Goal: Information Seeking & Learning: Learn about a topic

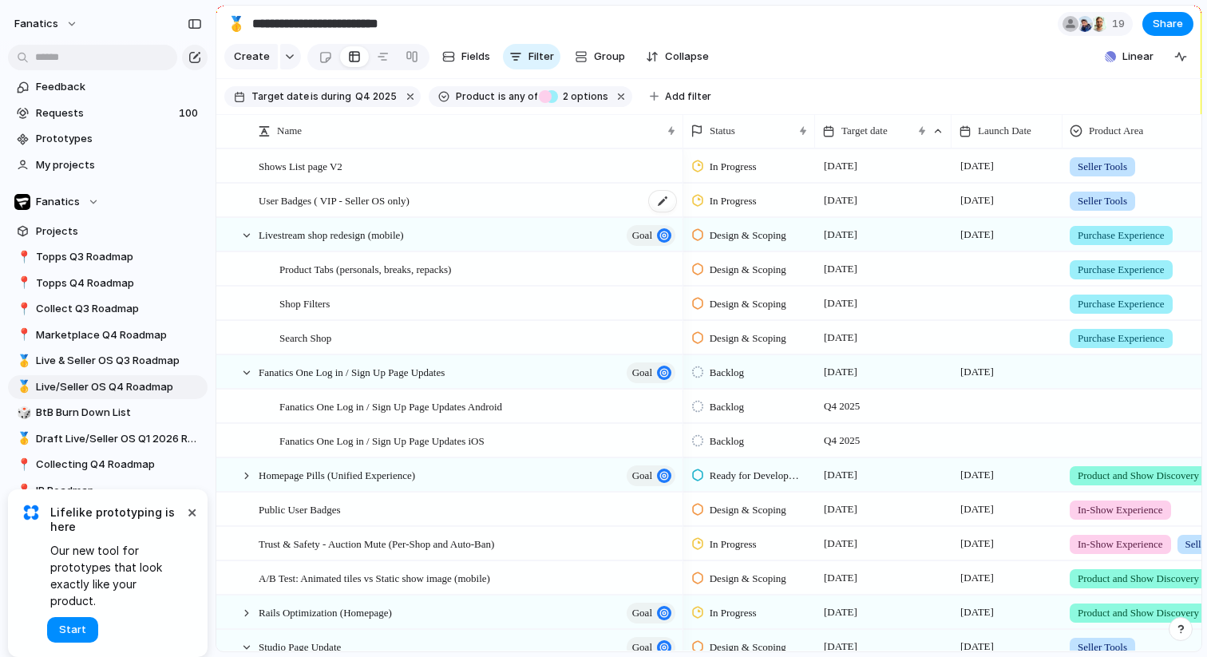
click at [395, 204] on span "User Badges ( VIP - Seller OS only)" at bounding box center [334, 200] width 151 height 18
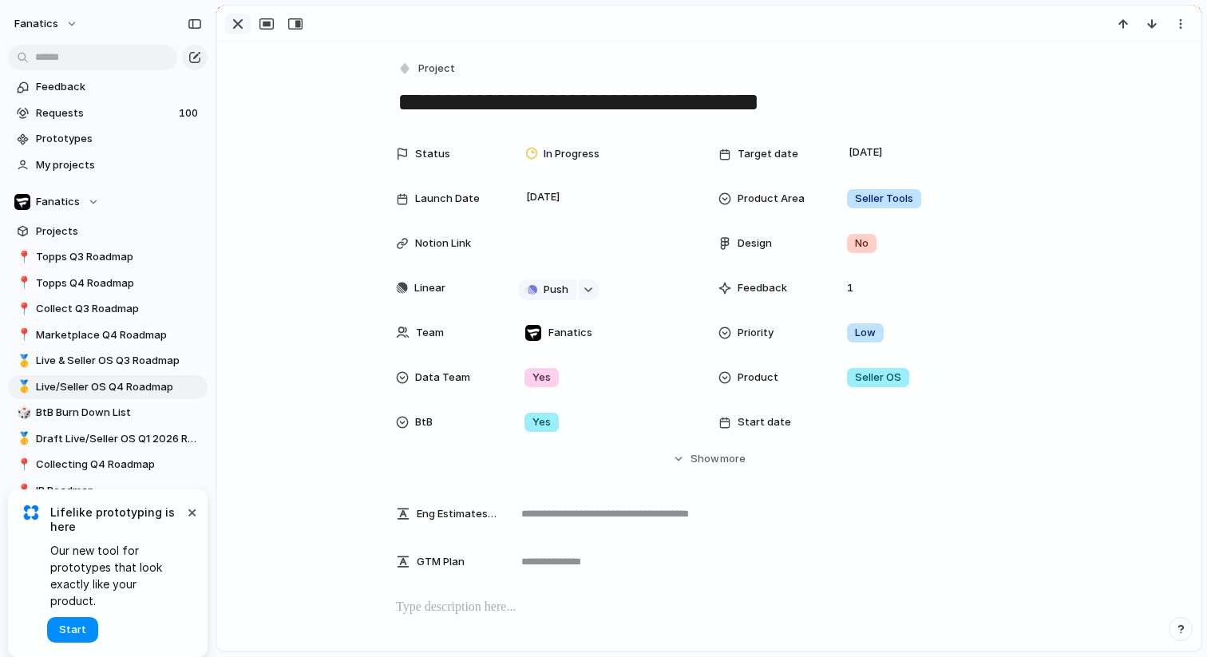
click at [244, 24] on div "button" at bounding box center [237, 23] width 19 height 19
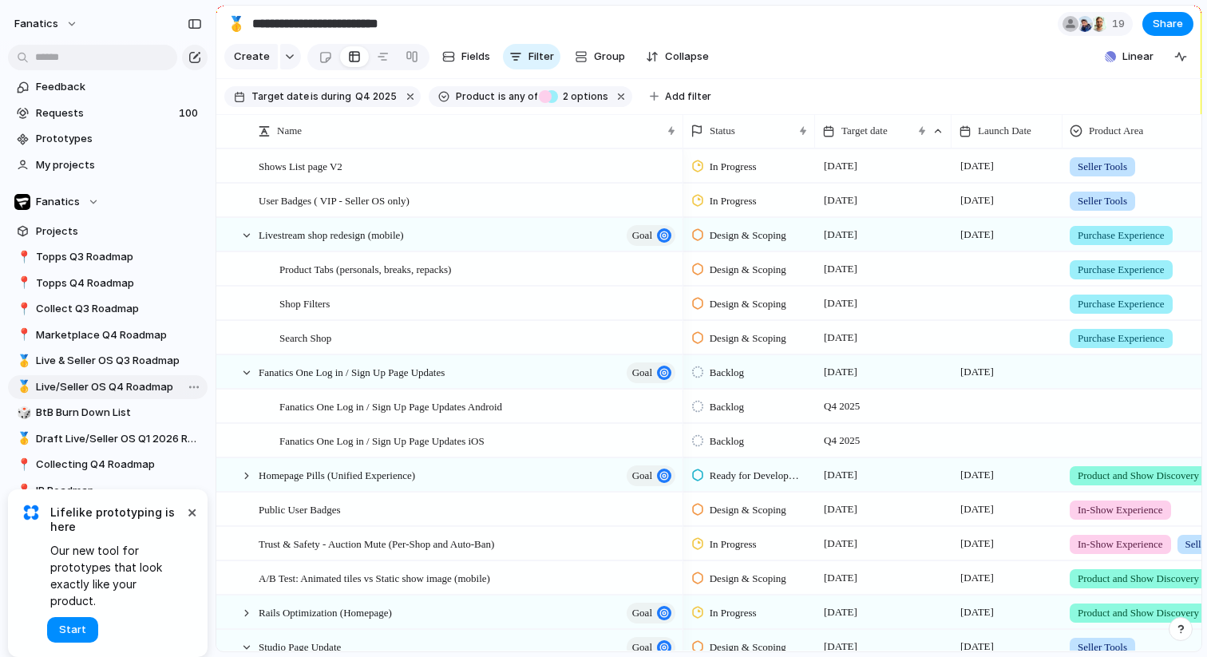
click at [133, 383] on span "Live/Seller OS Q4 Roadmap" at bounding box center [119, 387] width 166 height 16
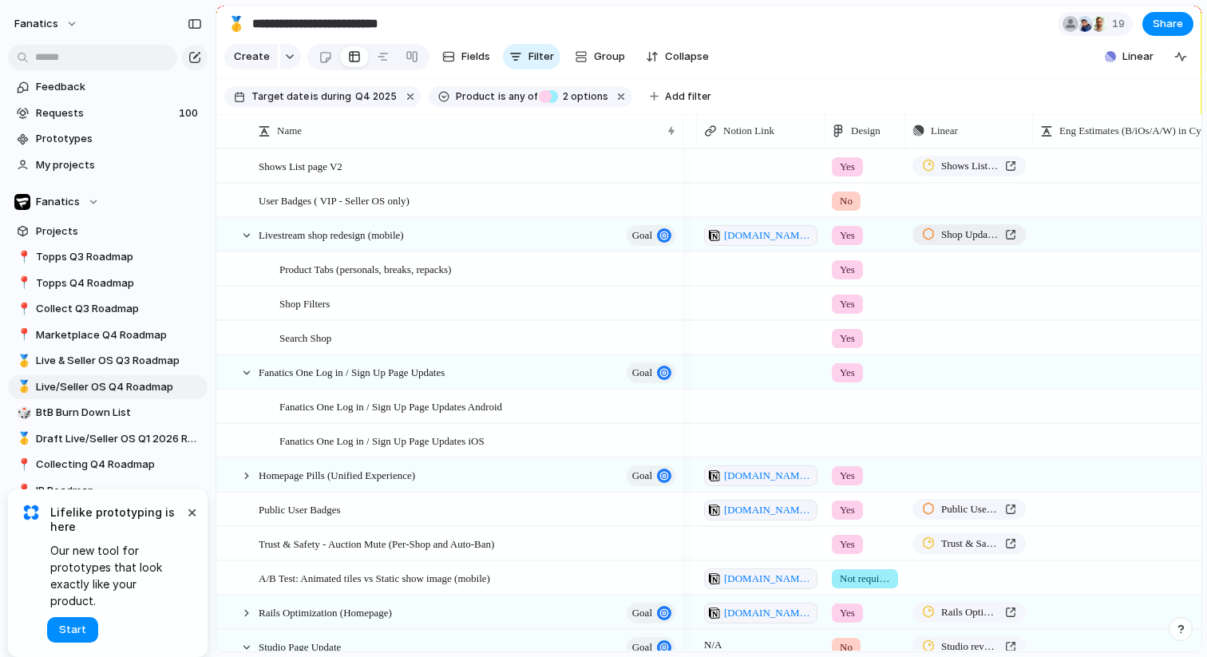
click at [965, 234] on span "Shop Updates to Account for SellerOS Listing Creation" at bounding box center [969, 235] width 57 height 16
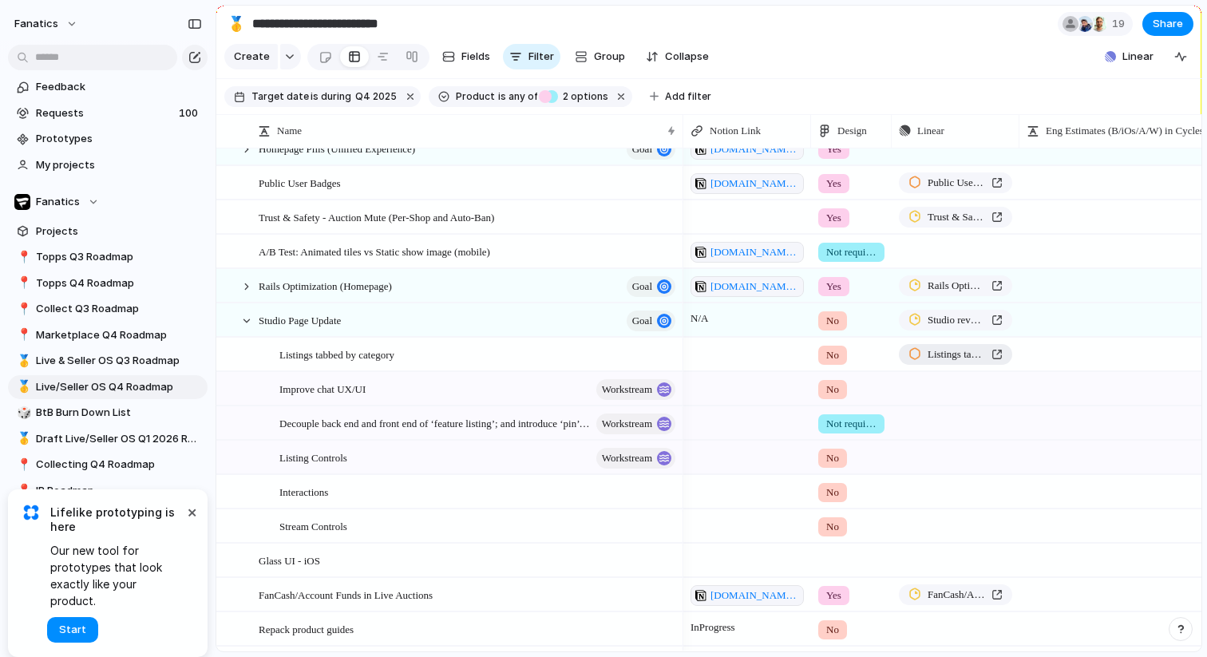
click at [935, 356] on span "Listings tabbed by category" at bounding box center [956, 355] width 57 height 16
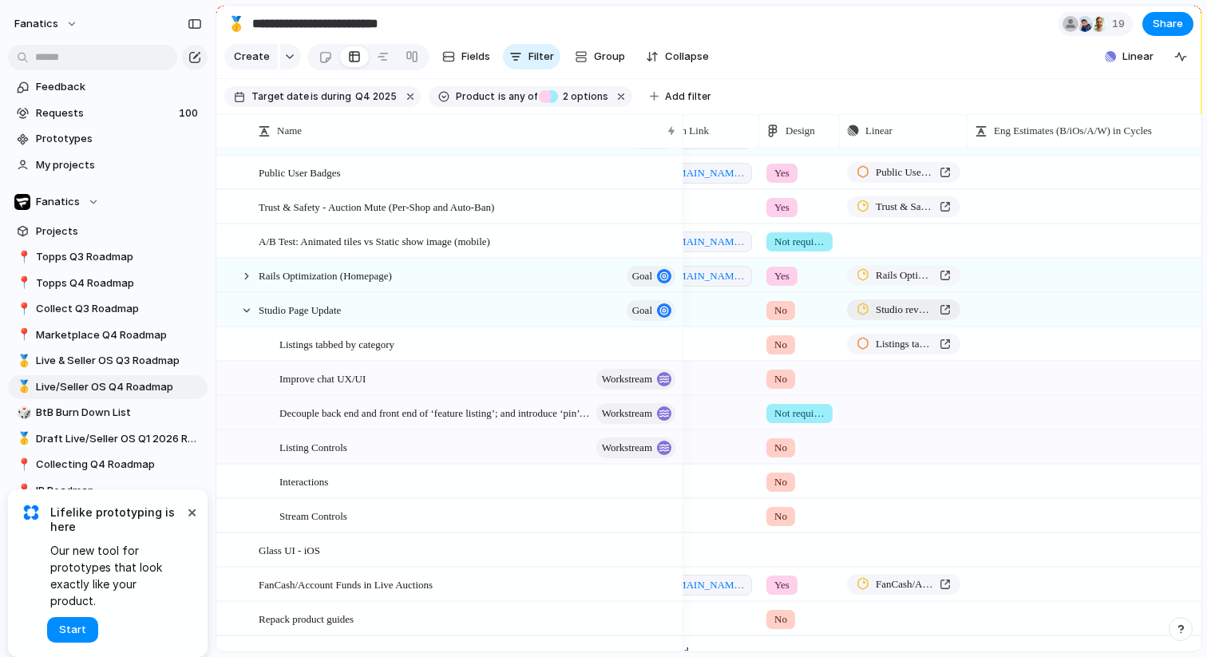
click at [905, 313] on span "Studio revamp" at bounding box center [904, 310] width 57 height 16
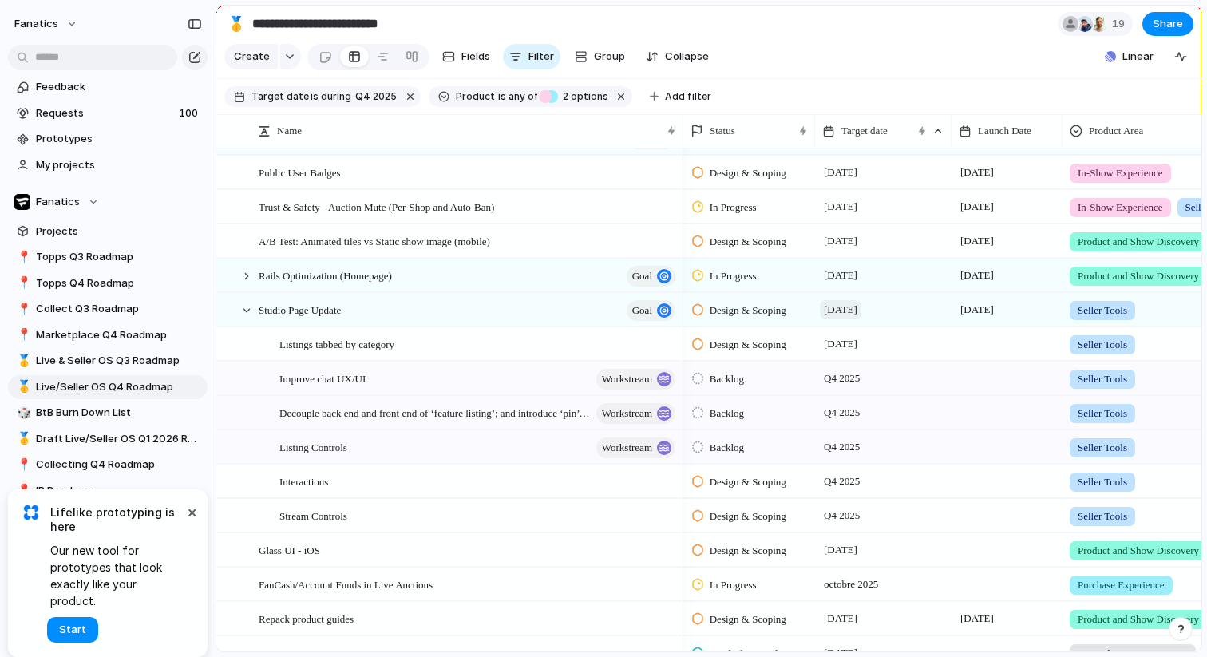
click at [862, 308] on span "[DATE]" at bounding box center [841, 309] width 42 height 19
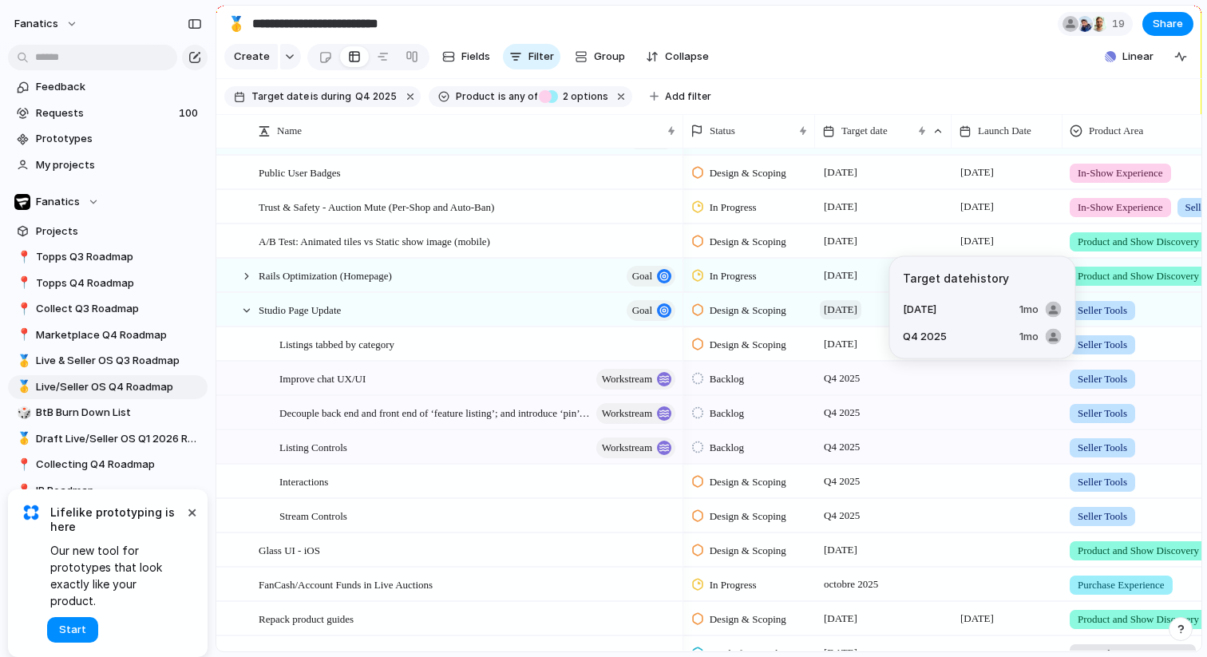
click at [856, 306] on span "[DATE]" at bounding box center [841, 309] width 42 height 19
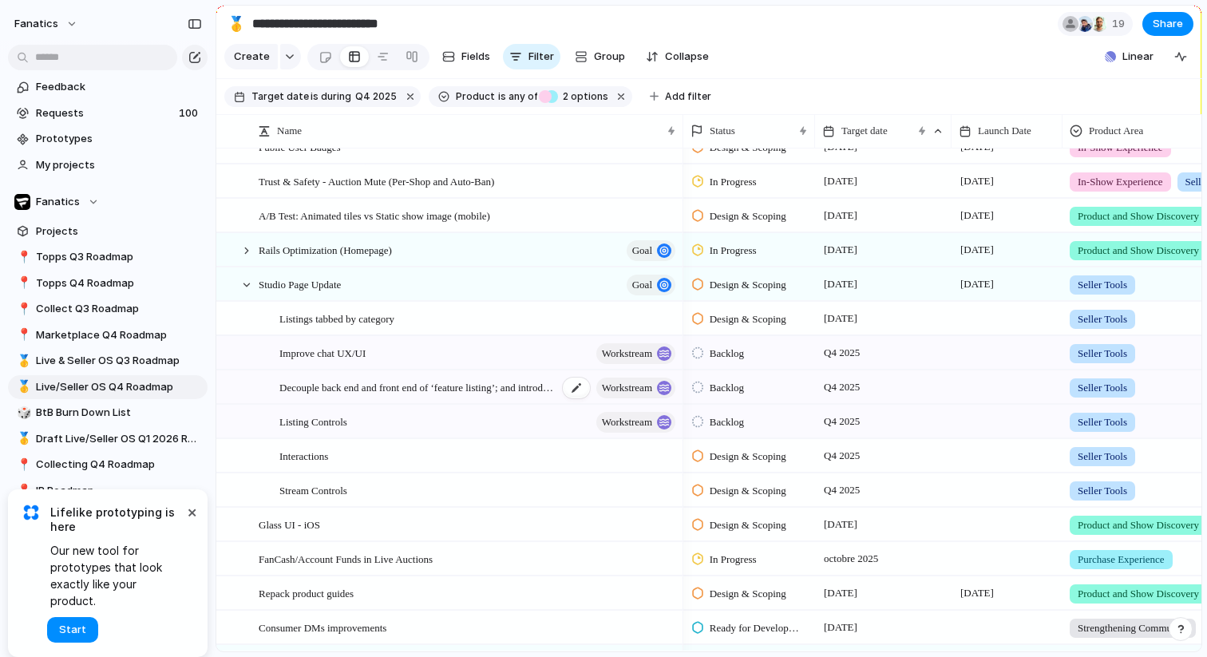
click at [489, 391] on span "Decouple back end and front end of ‘feature listing’; and introduce ‘pin’ listi…" at bounding box center [418, 387] width 279 height 18
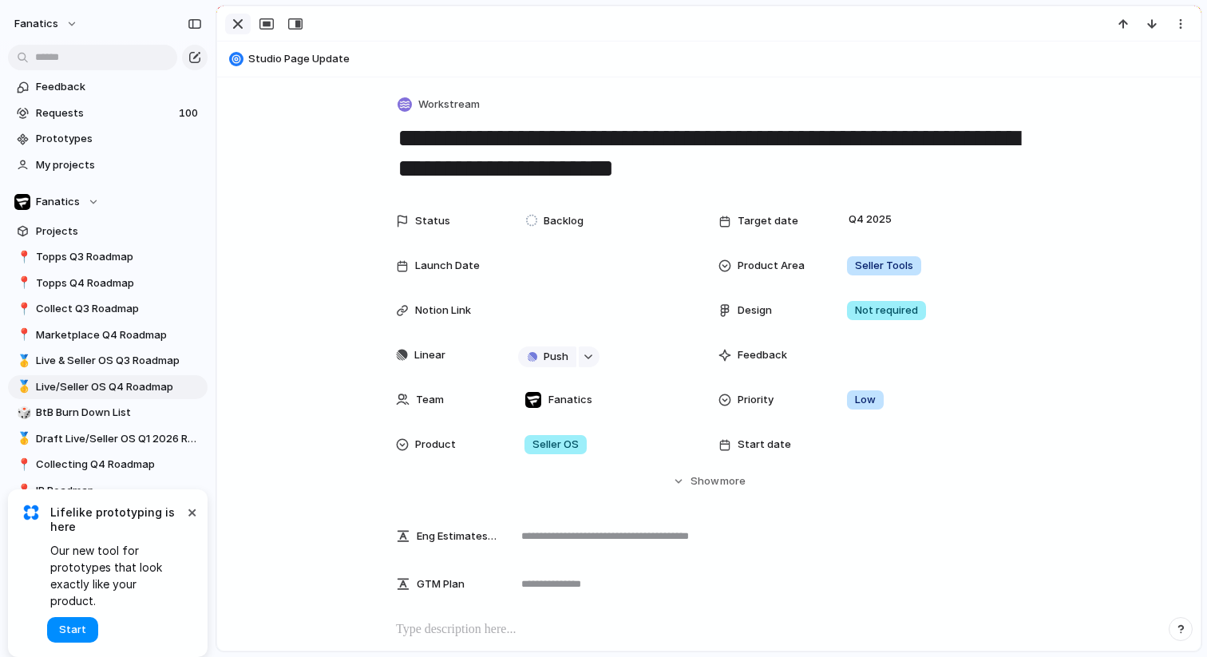
click at [242, 28] on div "button" at bounding box center [237, 23] width 19 height 19
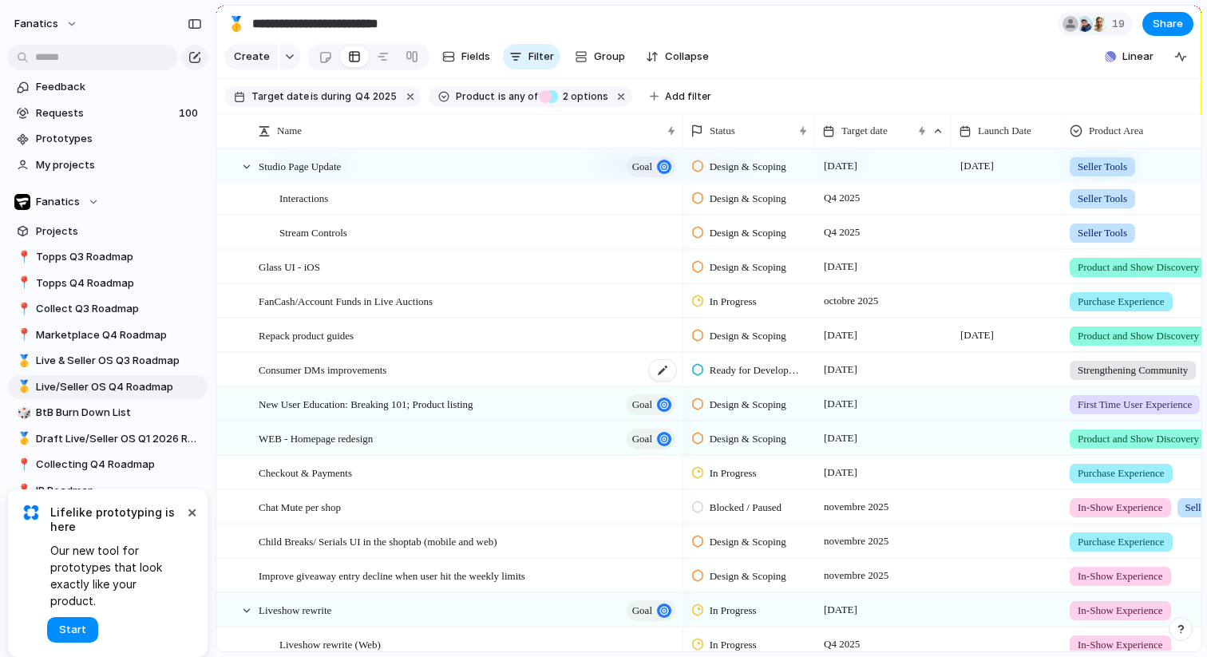
click at [495, 372] on div "Consumer DMs improvements" at bounding box center [468, 370] width 419 height 33
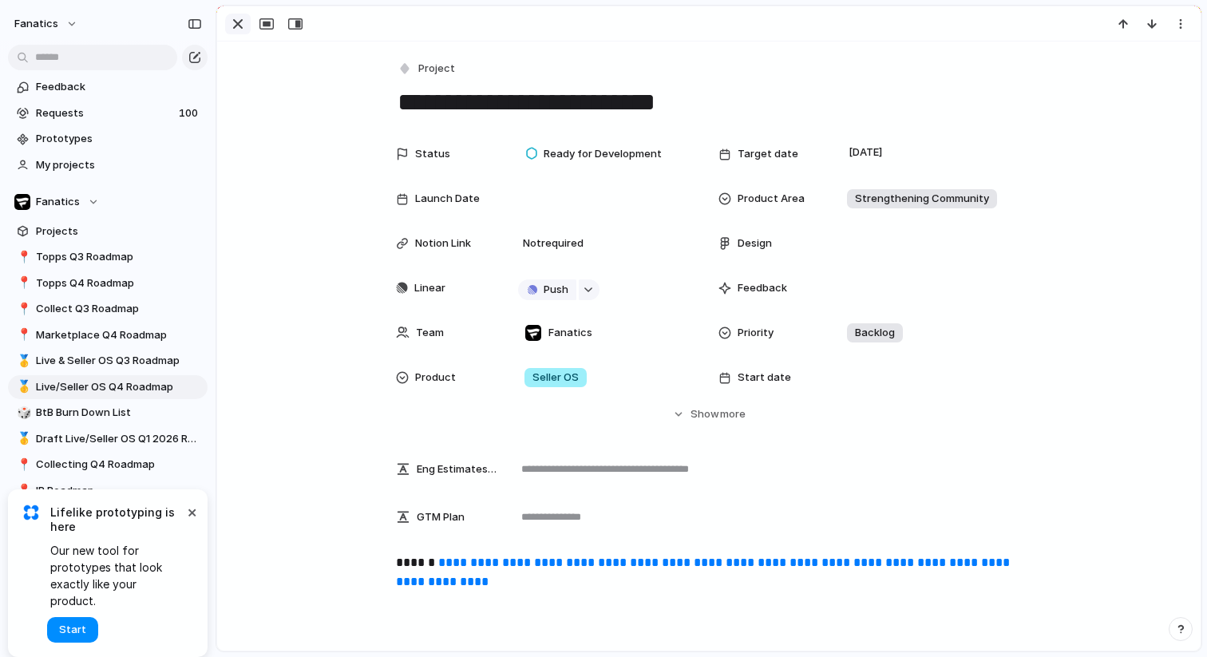
click at [241, 26] on div "button" at bounding box center [237, 23] width 19 height 19
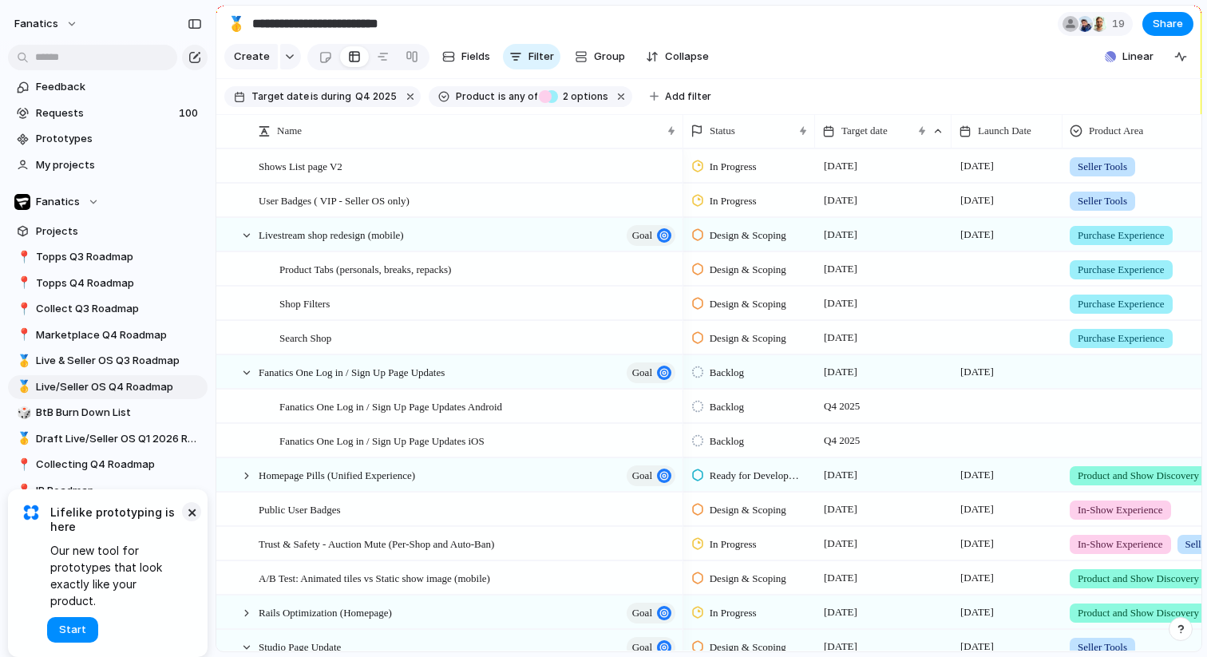
click at [190, 521] on button "×" at bounding box center [191, 511] width 19 height 19
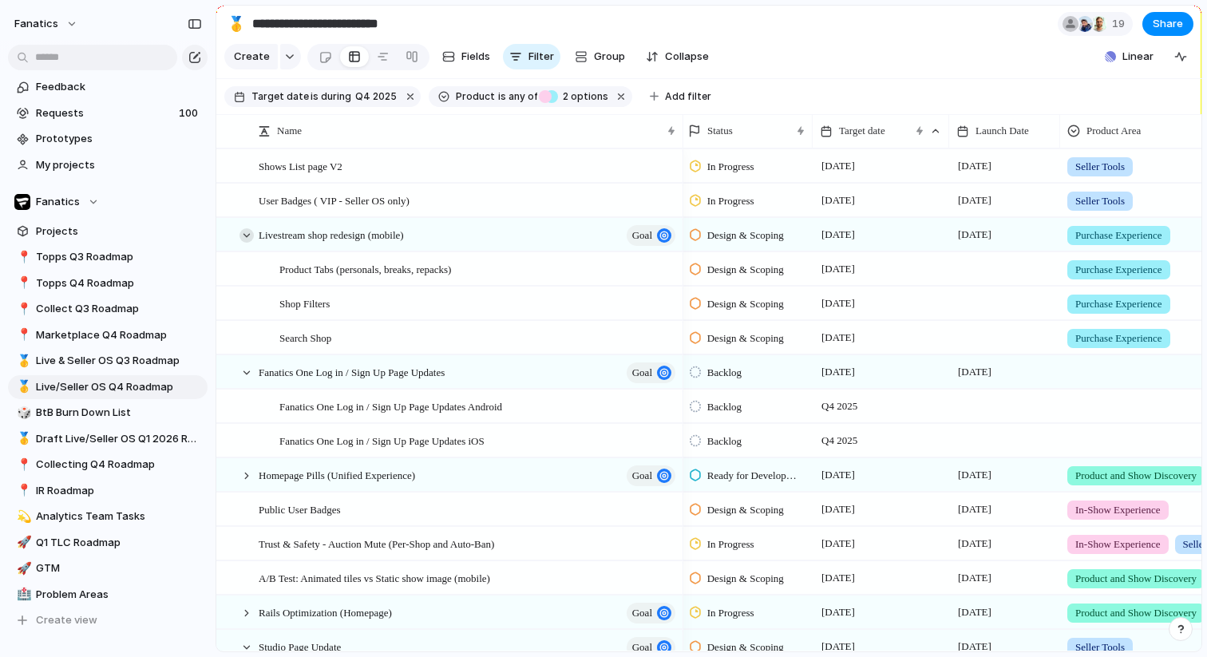
click at [245, 233] on div at bounding box center [247, 235] width 14 height 14
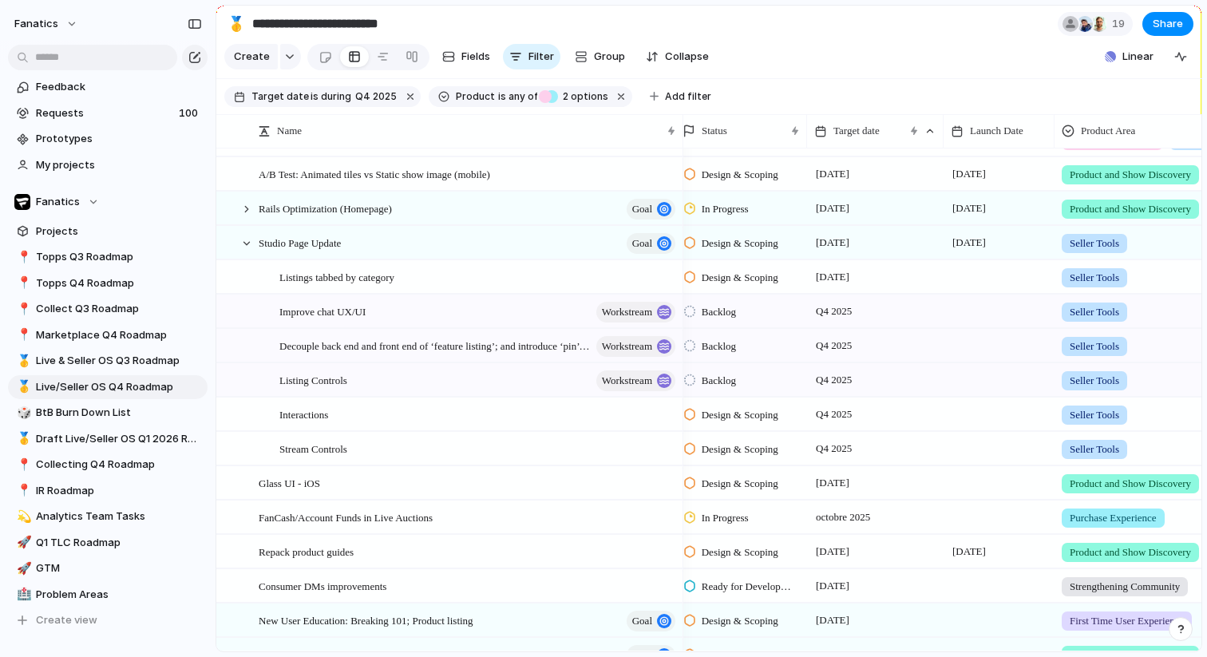
scroll to position [335, 0]
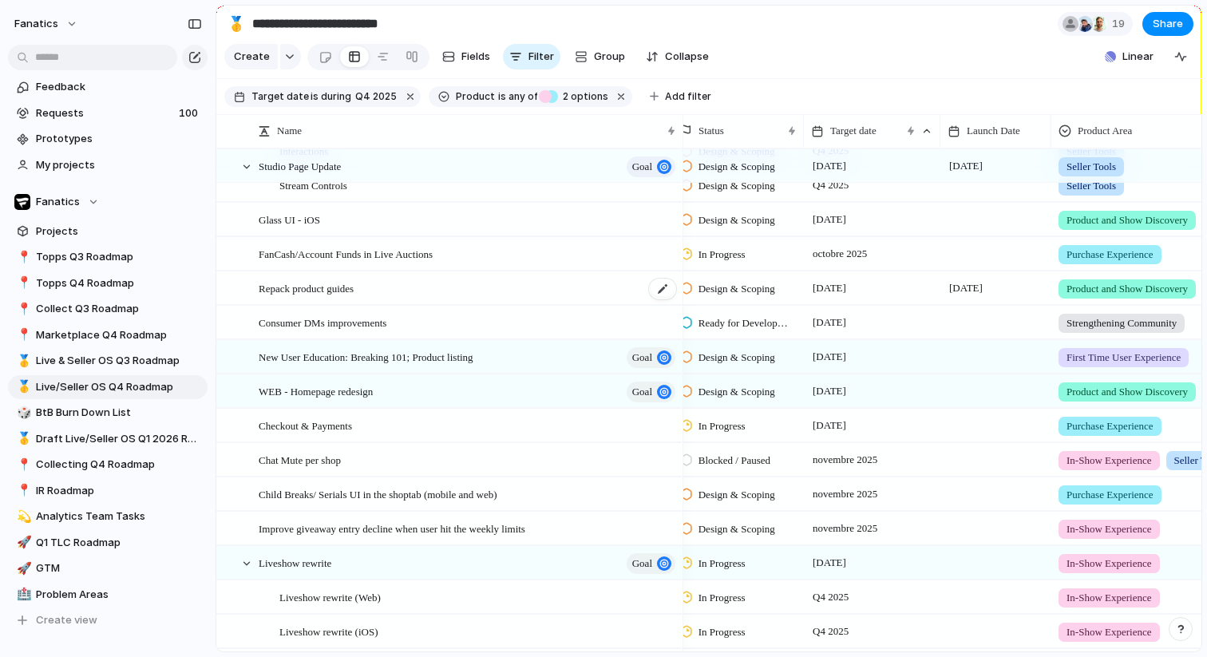
click at [348, 291] on span "Repack product guides" at bounding box center [306, 288] width 95 height 18
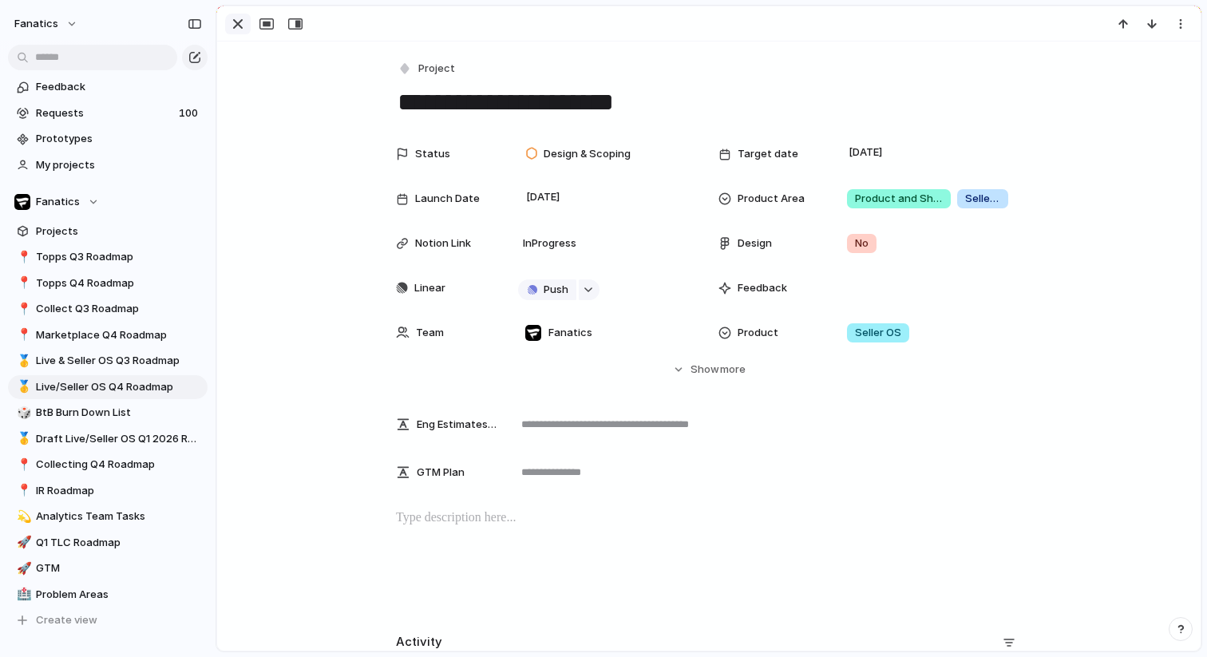
click at [240, 24] on div "button" at bounding box center [237, 23] width 19 height 19
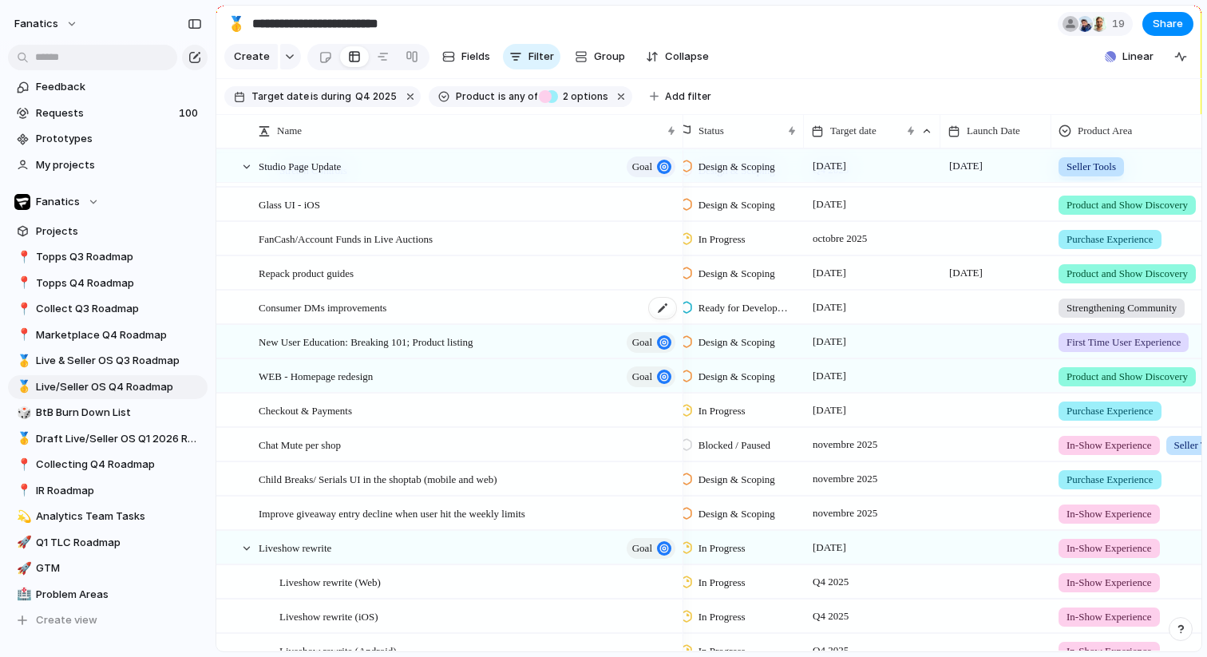
click at [411, 307] on div "Consumer DMs improvements" at bounding box center [468, 307] width 419 height 33
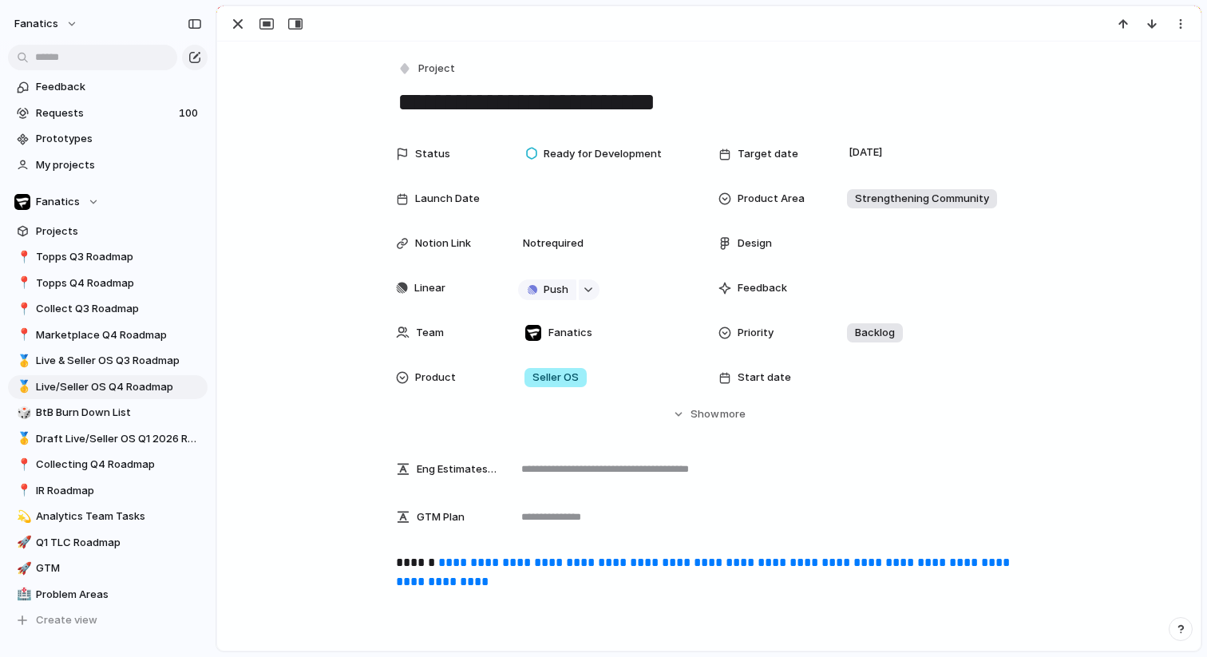
click at [584, 569] on link "**********" at bounding box center [704, 572] width 617 height 31
click at [243, 26] on div "button" at bounding box center [237, 23] width 19 height 19
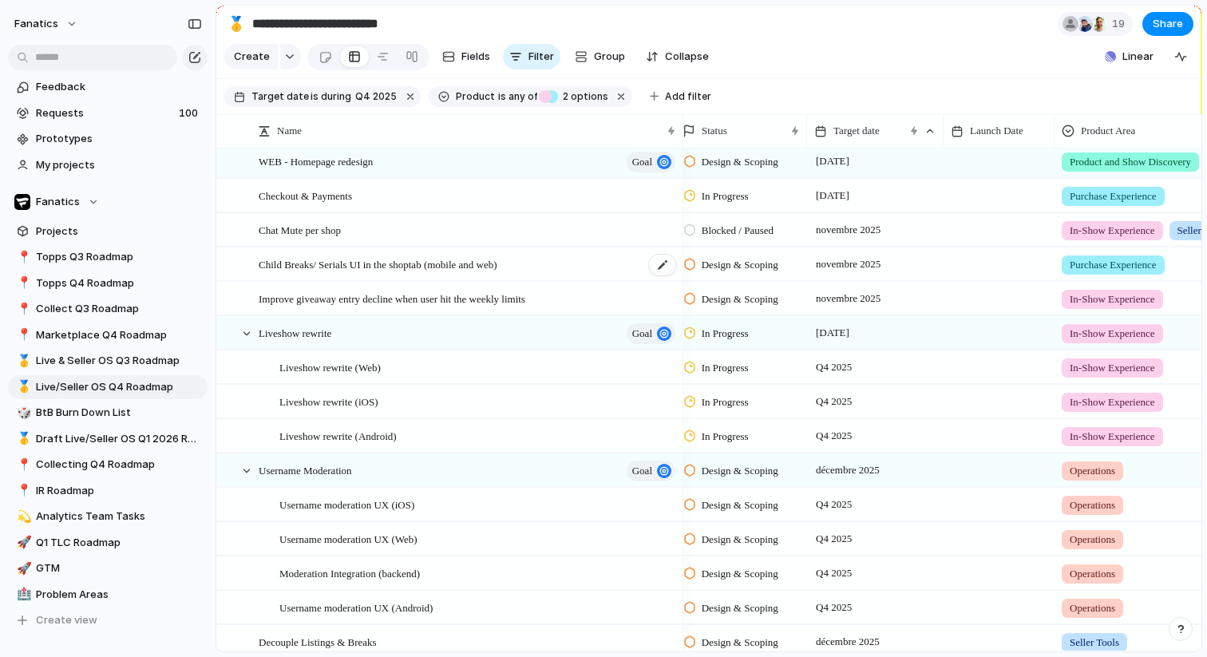
scroll to position [819, 0]
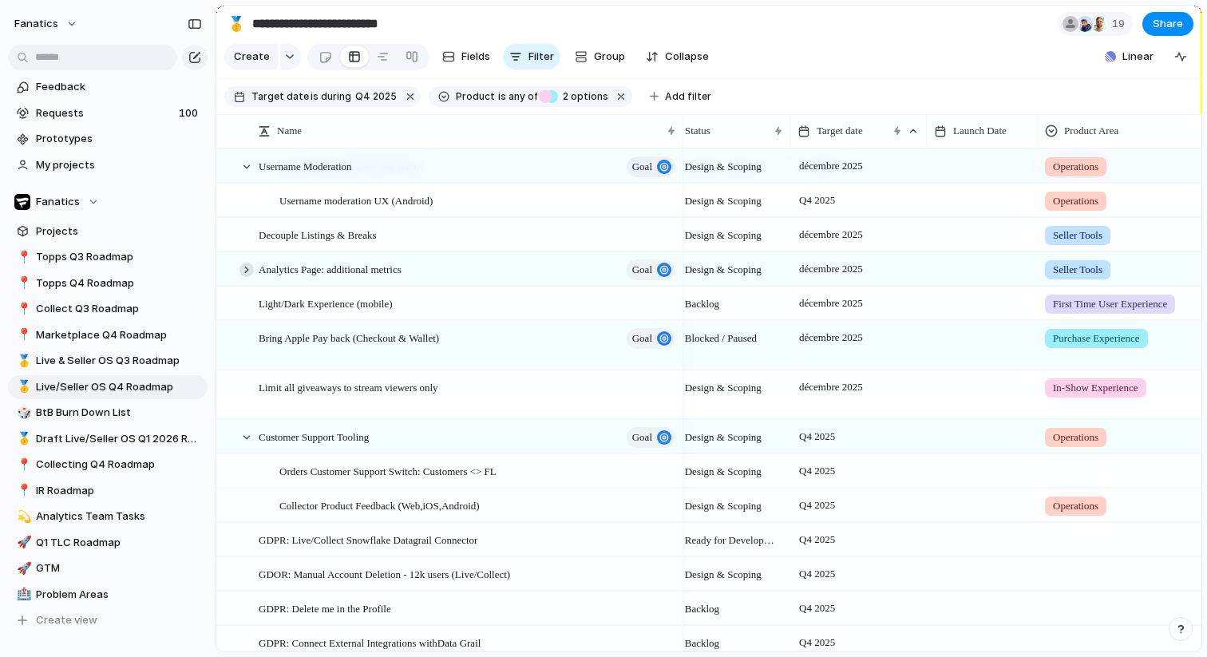
click at [252, 267] on div at bounding box center [247, 270] width 14 height 14
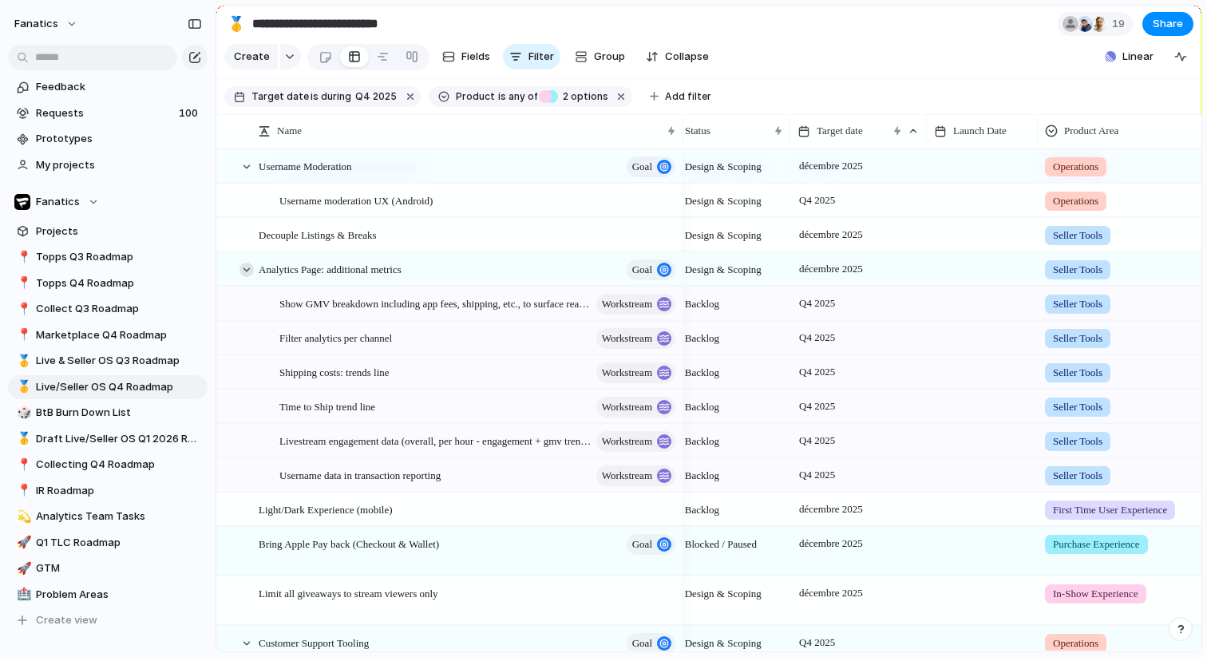
click at [252, 267] on div at bounding box center [247, 270] width 14 height 14
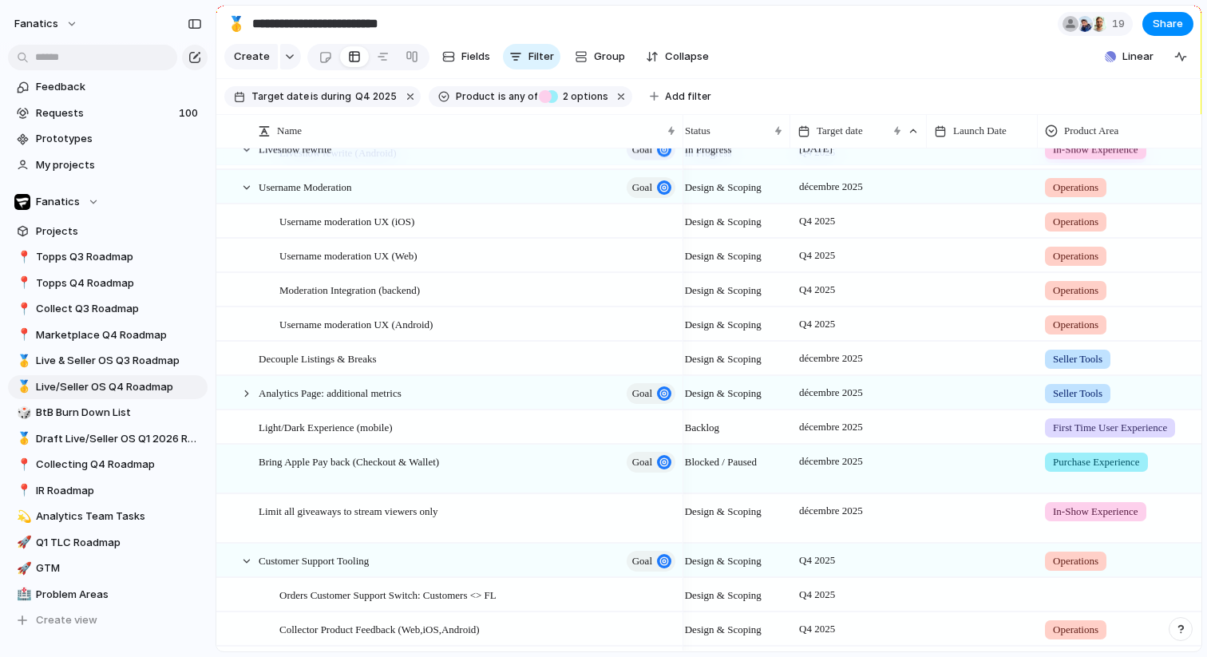
scroll to position [899, 0]
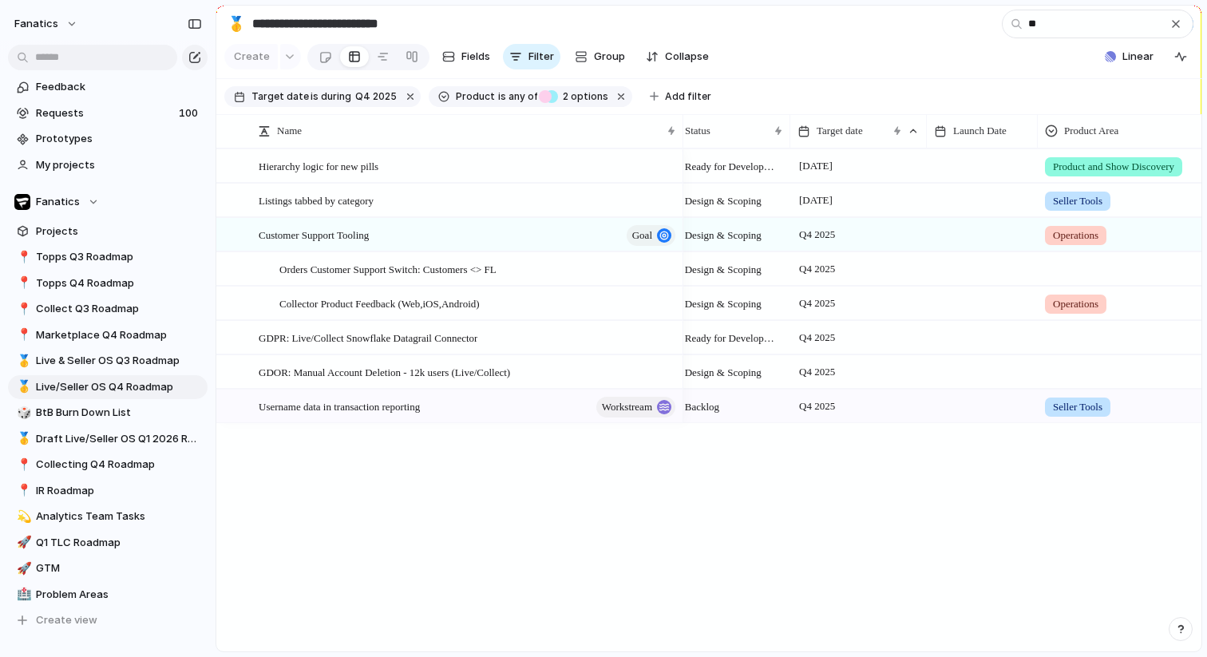
type input "*"
